Goal: Information Seeking & Learning: Find contact information

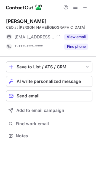
scroll to position [131, 96]
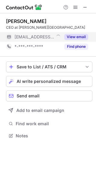
click at [75, 34] on button "View email" at bounding box center [76, 37] width 24 height 6
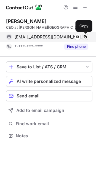
click at [85, 34] on span at bounding box center [85, 36] width 5 height 5
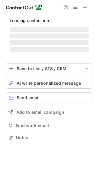
scroll to position [131, 96]
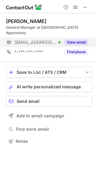
click at [74, 39] on button "View email" at bounding box center [76, 42] width 24 height 6
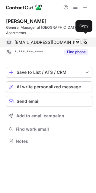
click at [83, 40] on span at bounding box center [85, 42] width 5 height 5
